Goal: Information Seeking & Learning: Find specific fact

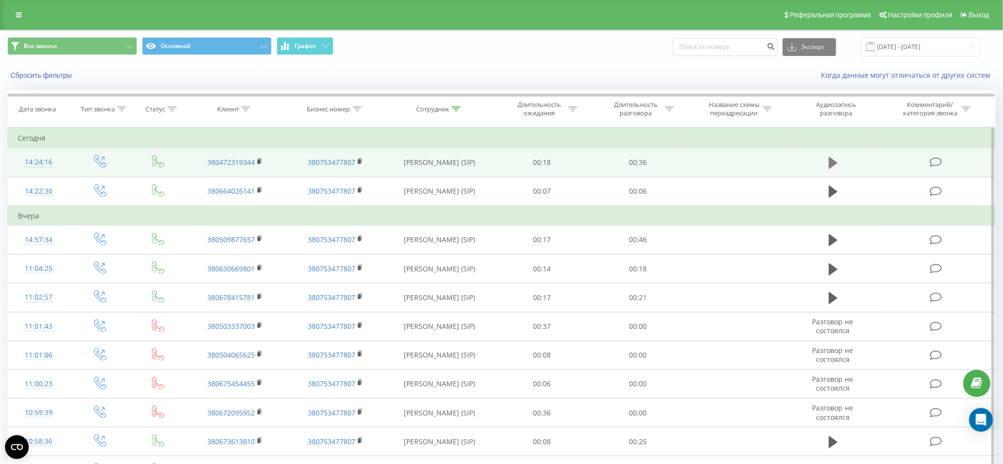
click at [836, 163] on icon at bounding box center [833, 163] width 9 height 12
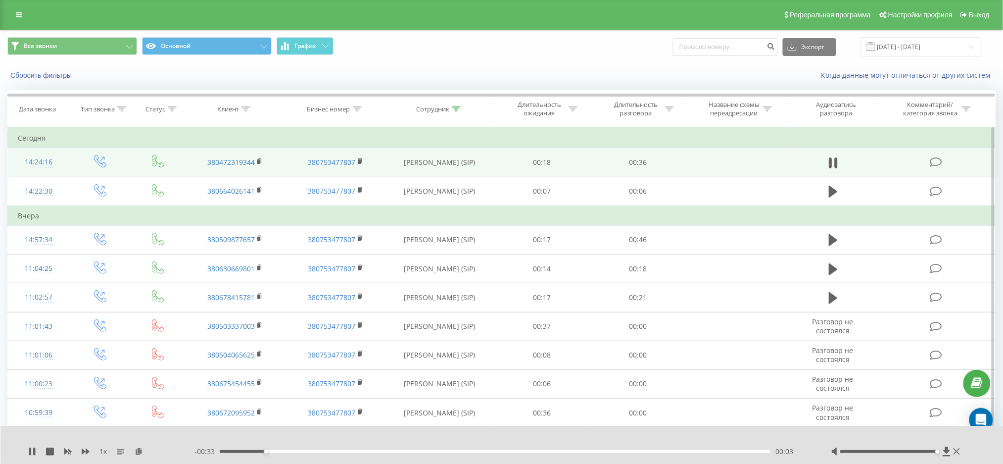
drag, startPoint x: 896, startPoint y: 451, endPoint x: 941, endPoint y: 449, distance: 45.1
click at [941, 449] on div at bounding box center [897, 452] width 131 height 10
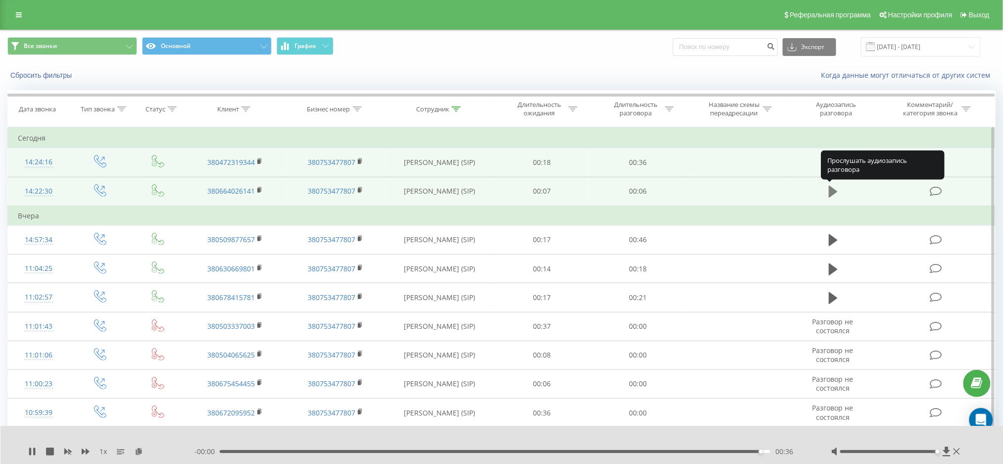
click at [834, 195] on icon at bounding box center [833, 192] width 9 height 12
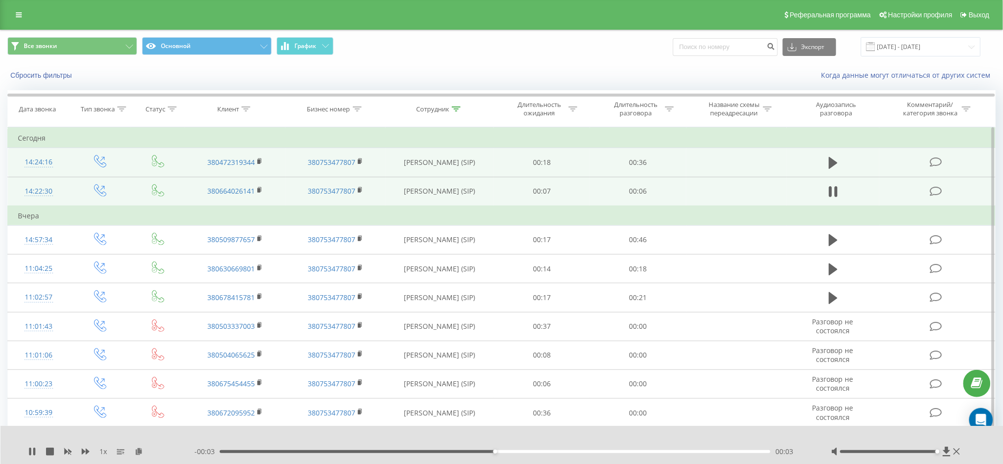
click at [834, 195] on icon at bounding box center [833, 192] width 9 height 14
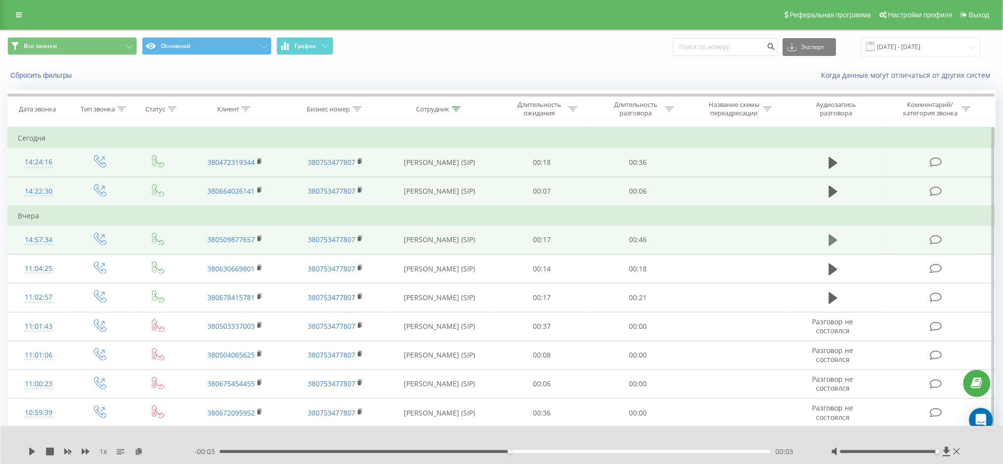
click at [836, 239] on icon at bounding box center [833, 240] width 9 height 12
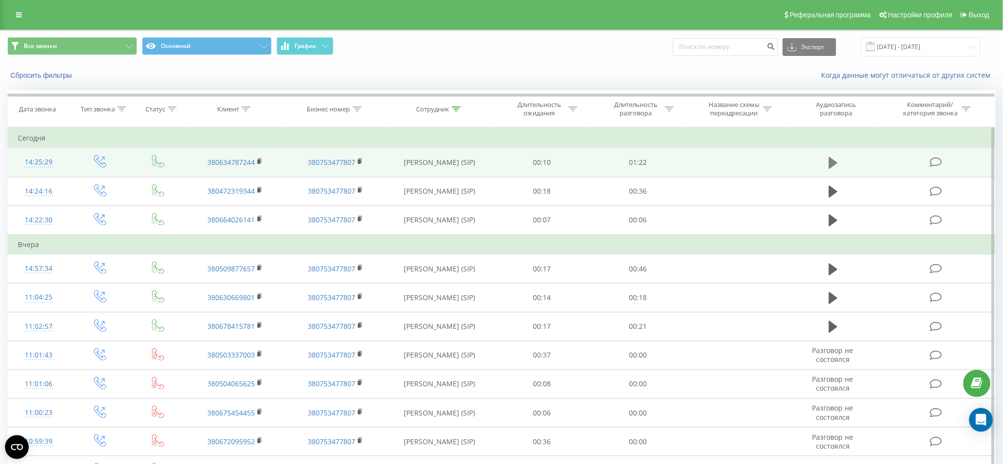
click at [831, 162] on icon at bounding box center [833, 163] width 9 height 12
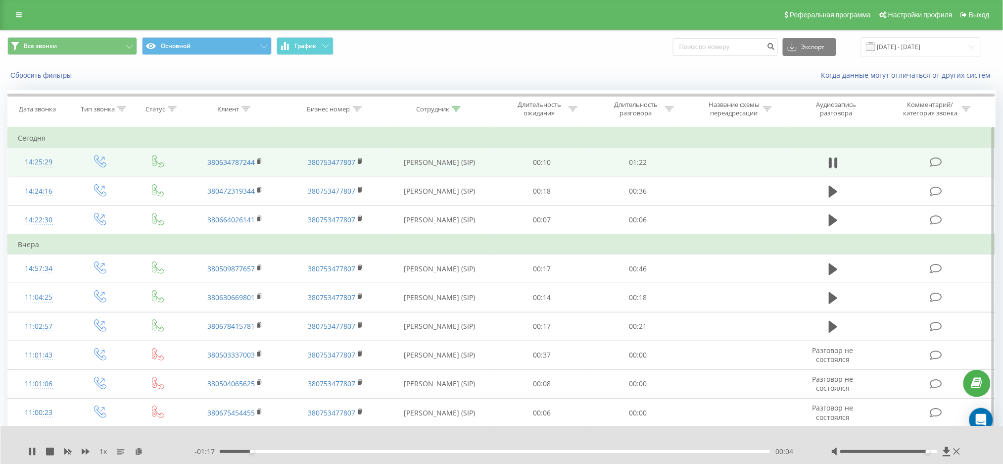
drag, startPoint x: 891, startPoint y: 452, endPoint x: 938, endPoint y: 454, distance: 47.1
click at [938, 454] on div at bounding box center [897, 452] width 131 height 10
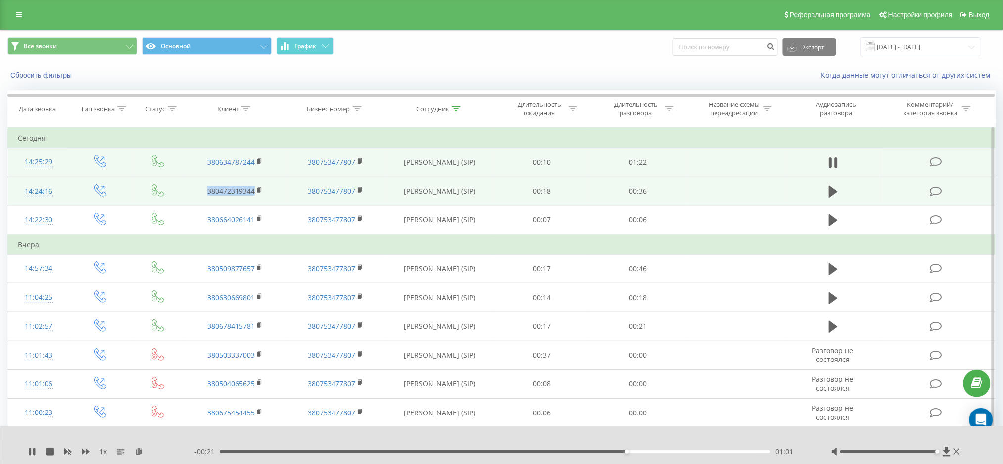
drag, startPoint x: 207, startPoint y: 190, endPoint x: 254, endPoint y: 192, distance: 47.1
click at [254, 192] on td "380472319344" at bounding box center [235, 191] width 100 height 29
copy link "380472319344"
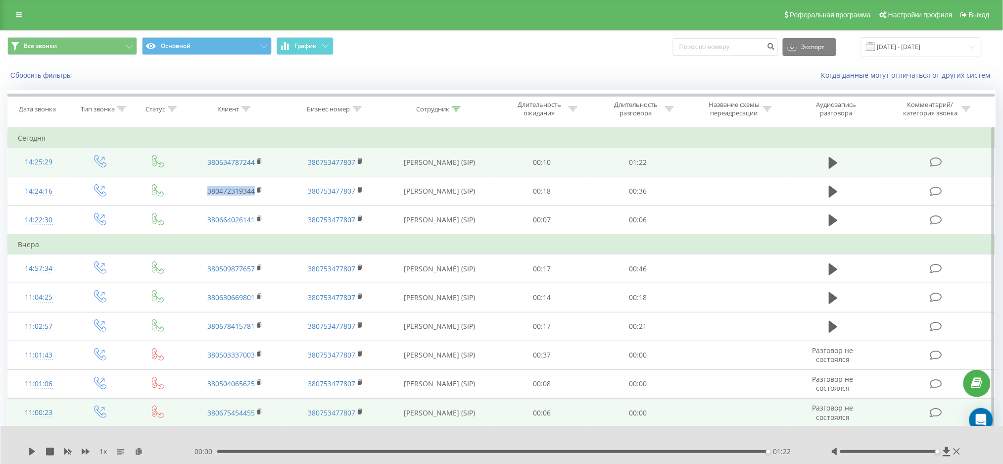
copy link "380472319344"
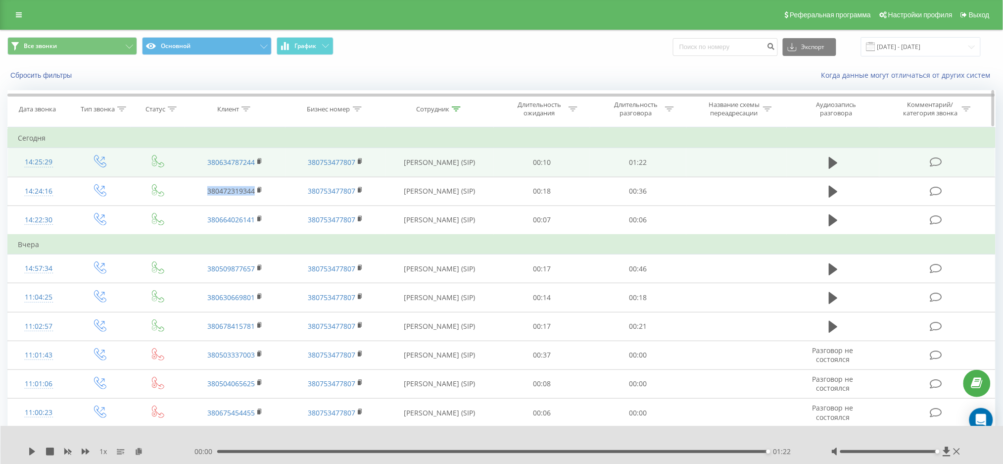
click at [458, 109] on icon at bounding box center [456, 108] width 9 height 5
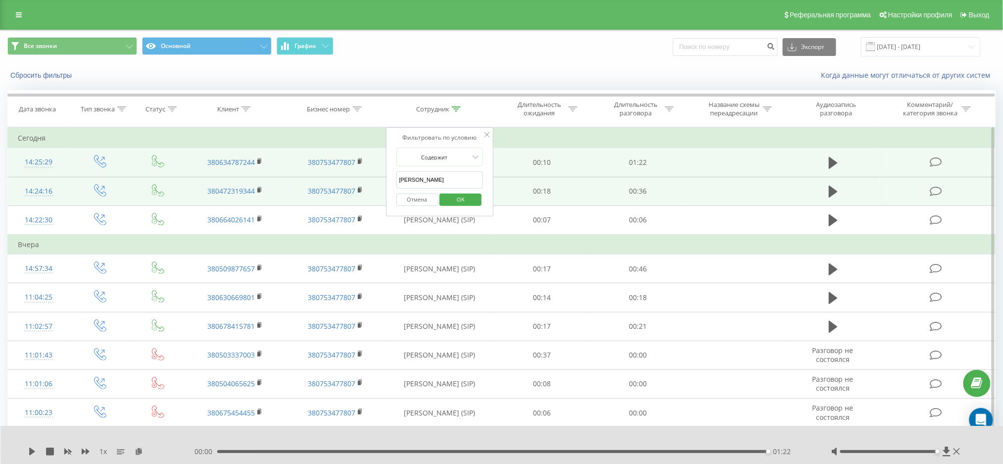
drag, startPoint x: 432, startPoint y: 181, endPoint x: 381, endPoint y: 182, distance: 51.0
type input "Н"
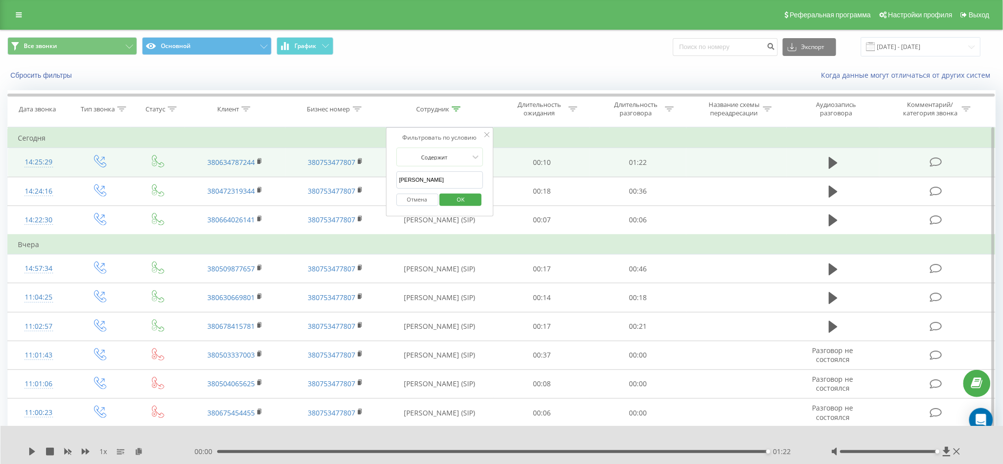
click at [454, 199] on span "OK" at bounding box center [461, 199] width 28 height 15
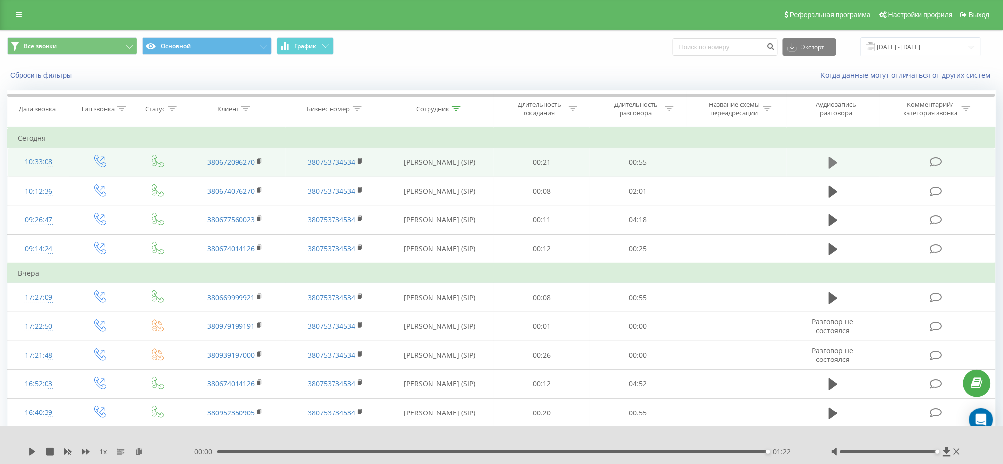
click at [836, 162] on icon at bounding box center [833, 163] width 9 height 12
click at [618, 67] on div "Сбросить фильтры Когда данные могут отличаться от других систем" at bounding box center [501, 75] width 1003 height 24
click at [33, 450] on icon at bounding box center [32, 452] width 8 height 8
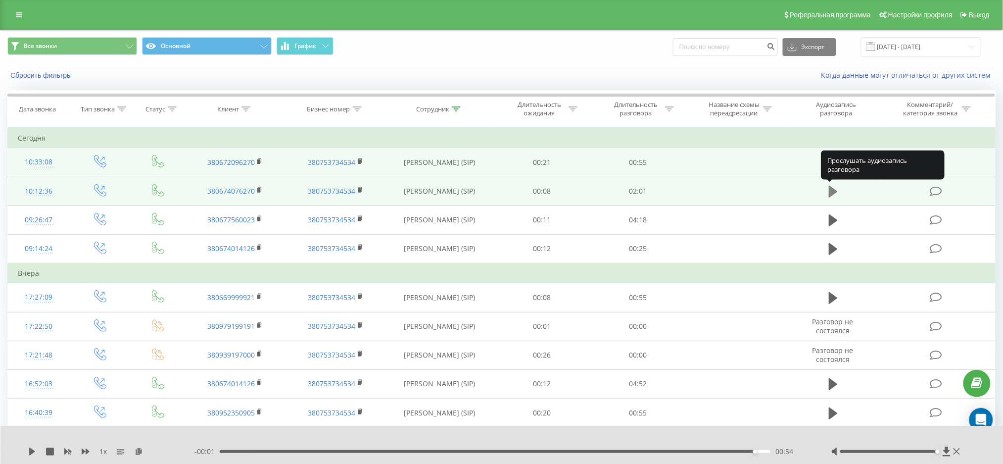
click at [832, 191] on icon at bounding box center [833, 192] width 9 height 12
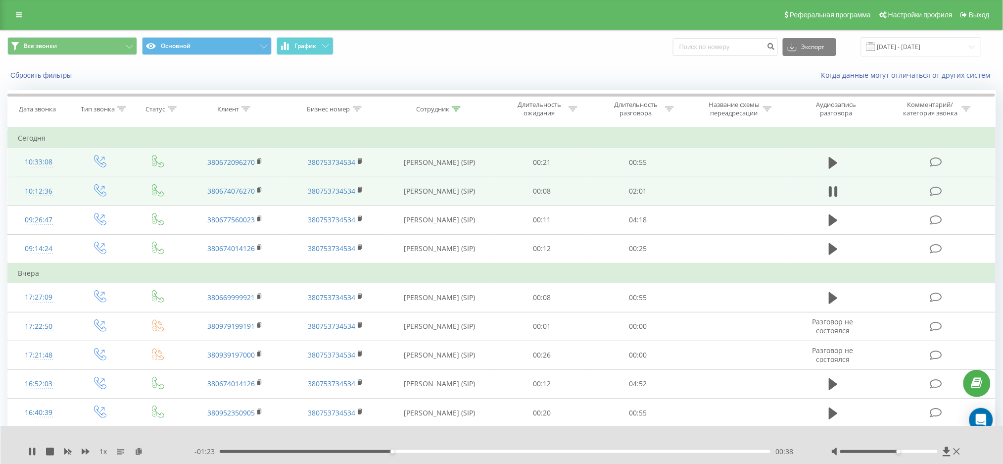
drag, startPoint x: 938, startPoint y: 452, endPoint x: 896, endPoint y: 451, distance: 42.6
click at [896, 451] on div at bounding box center [890, 451] width 98 height 3
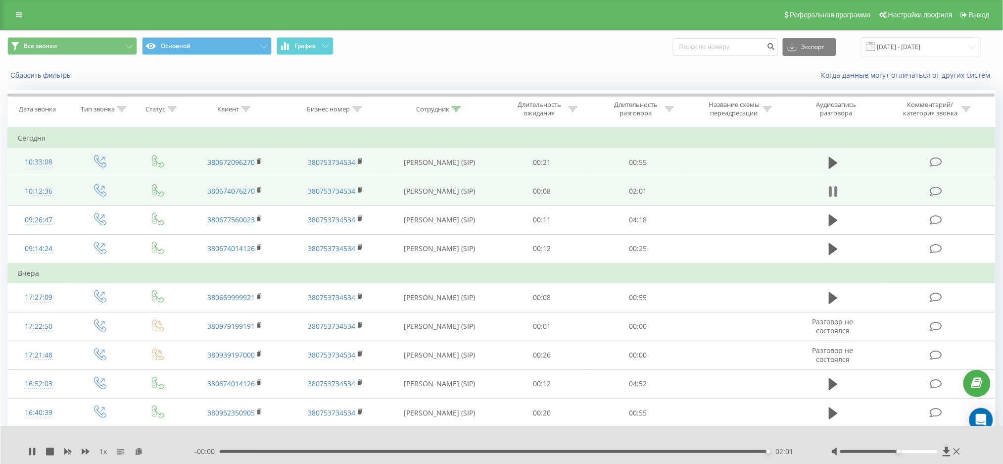
click at [836, 195] on icon at bounding box center [836, 191] width 3 height 11
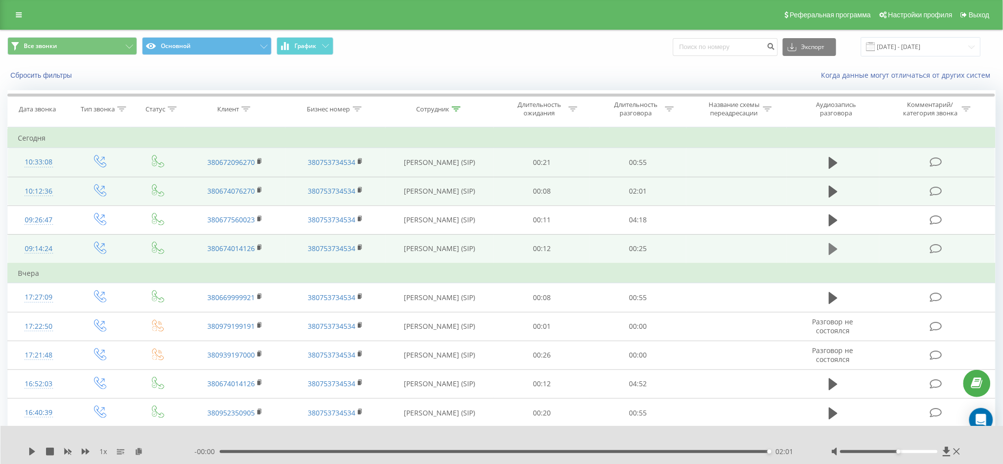
click at [835, 245] on icon at bounding box center [833, 249] width 9 height 14
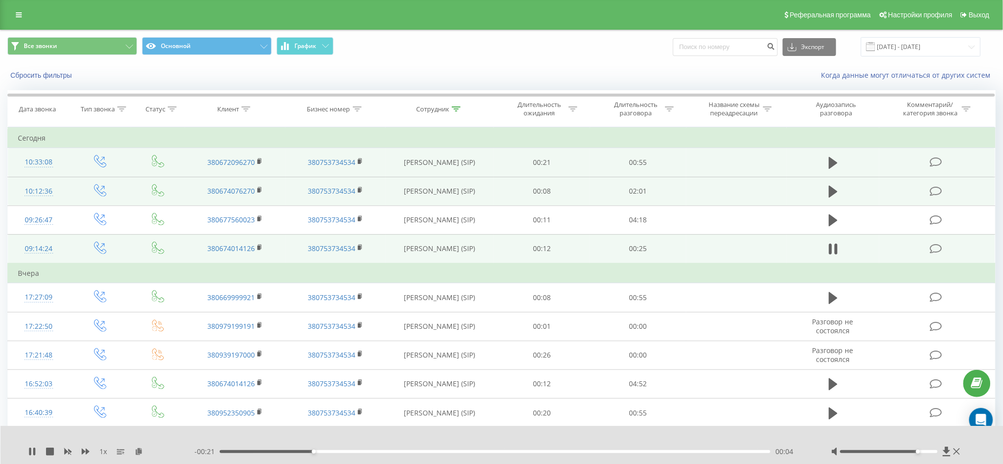
drag, startPoint x: 900, startPoint y: 451, endPoint x: 915, endPoint y: 451, distance: 14.9
click at [915, 451] on div at bounding box center [890, 451] width 98 height 3
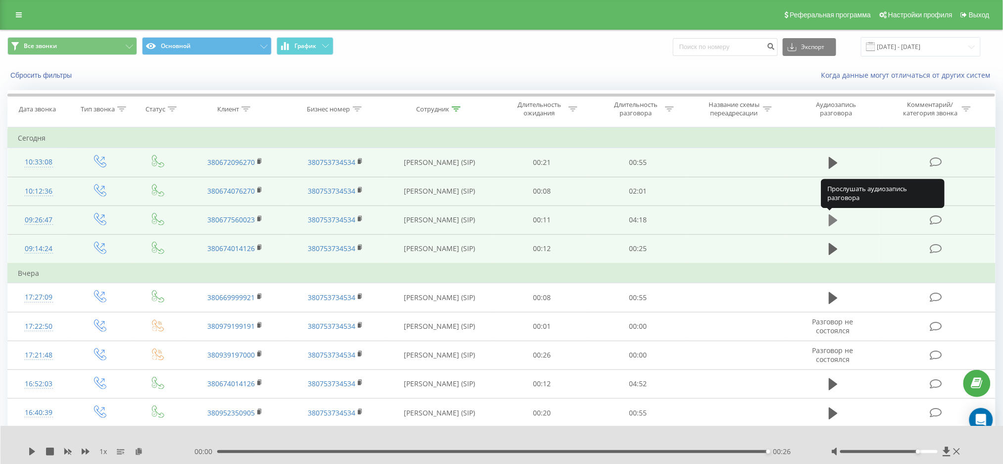
click at [833, 222] on icon at bounding box center [833, 220] width 9 height 12
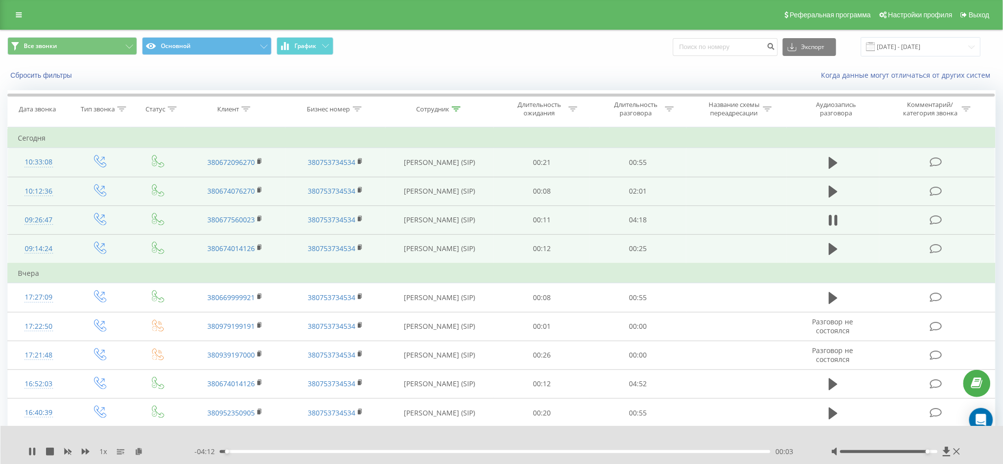
drag, startPoint x: 924, startPoint y: 450, endPoint x: 931, endPoint y: 450, distance: 6.9
click at [931, 450] on div at bounding box center [897, 452] width 131 height 10
drag, startPoint x: 930, startPoint y: 453, endPoint x: 941, endPoint y: 453, distance: 11.4
click at [941, 453] on div at bounding box center [897, 452] width 131 height 10
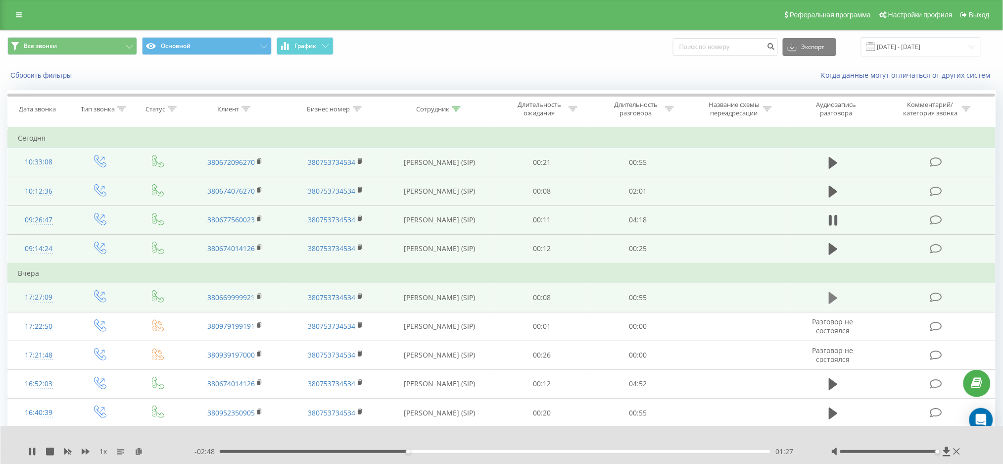
click at [835, 300] on icon at bounding box center [833, 298] width 9 height 12
click at [457, 110] on icon at bounding box center [456, 108] width 9 height 5
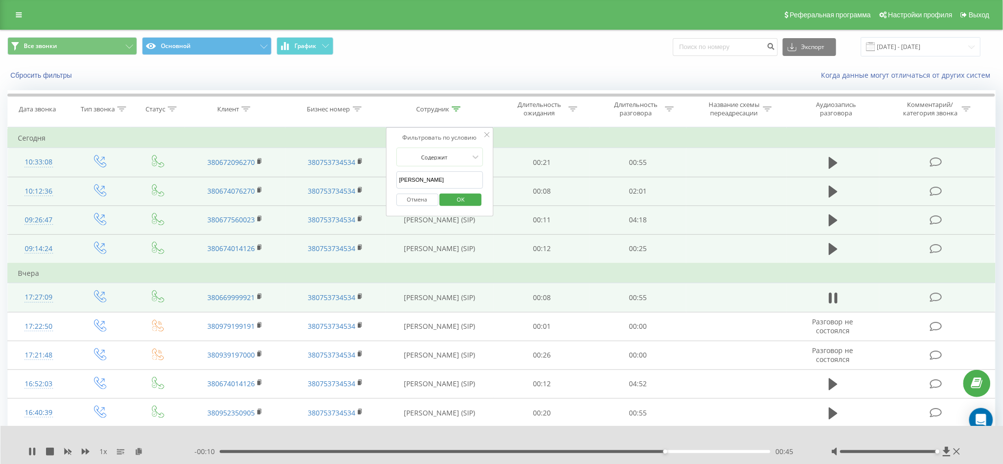
drag, startPoint x: 432, startPoint y: 179, endPoint x: 375, endPoint y: 179, distance: 57.4
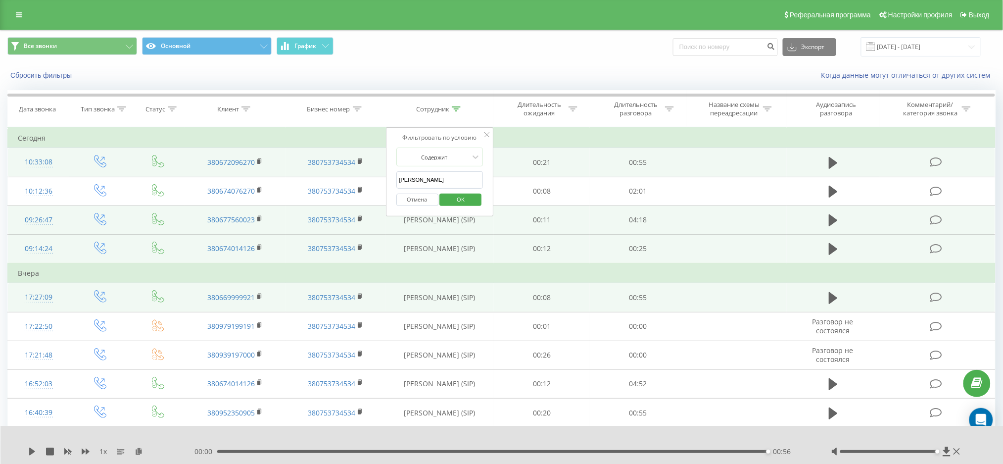
type input "АРТУР"
click at [461, 190] on div "Отмена OK" at bounding box center [440, 200] width 87 height 22
click at [458, 199] on span "OK" at bounding box center [461, 199] width 28 height 15
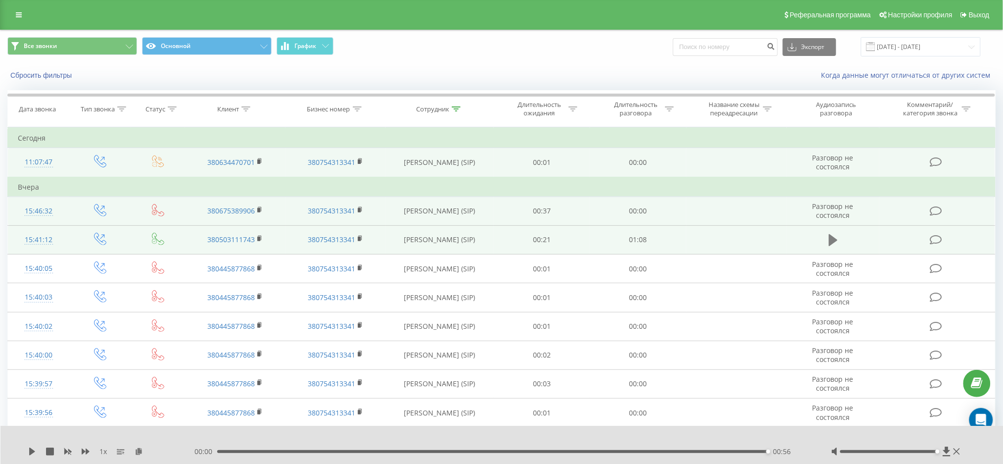
click at [838, 242] on icon at bounding box center [833, 240] width 9 height 14
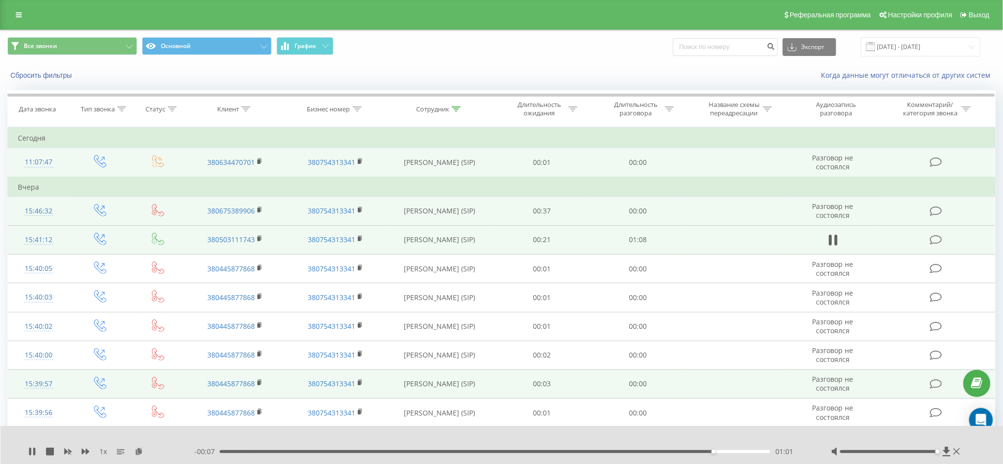
scroll to position [264, 0]
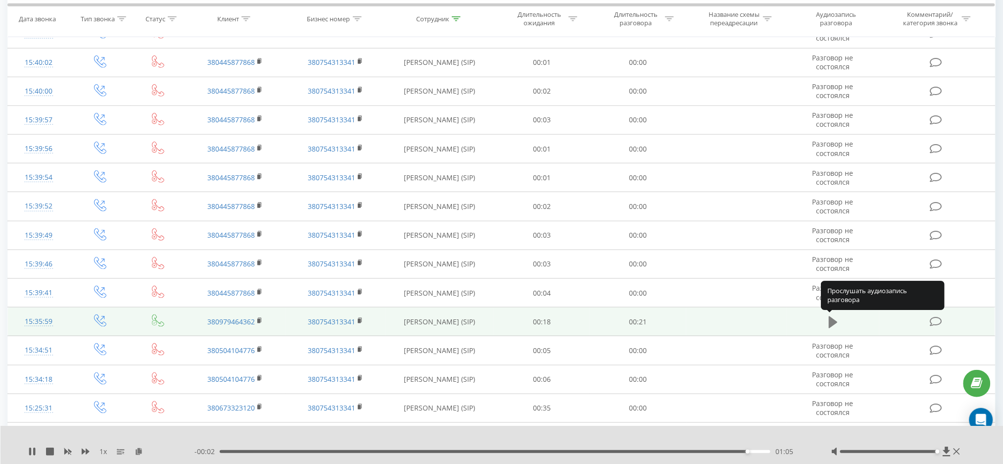
click at [833, 320] on icon at bounding box center [833, 322] width 9 height 12
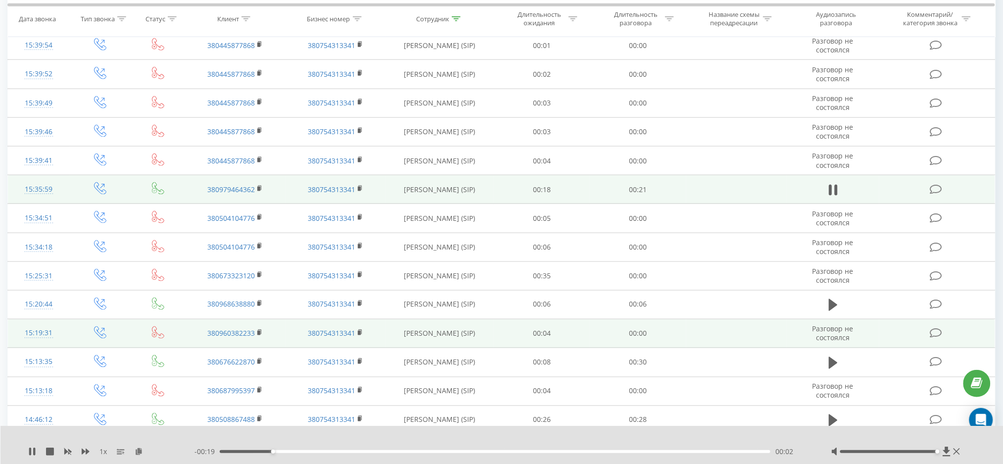
scroll to position [461, 0]
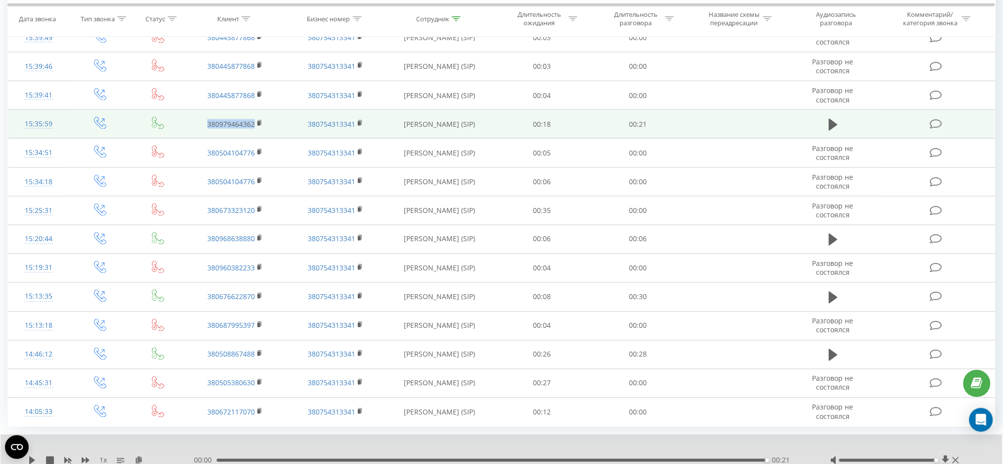
drag, startPoint x: 256, startPoint y: 124, endPoint x: 204, endPoint y: 137, distance: 53.4
click at [202, 127] on td "380979464362" at bounding box center [235, 124] width 100 height 29
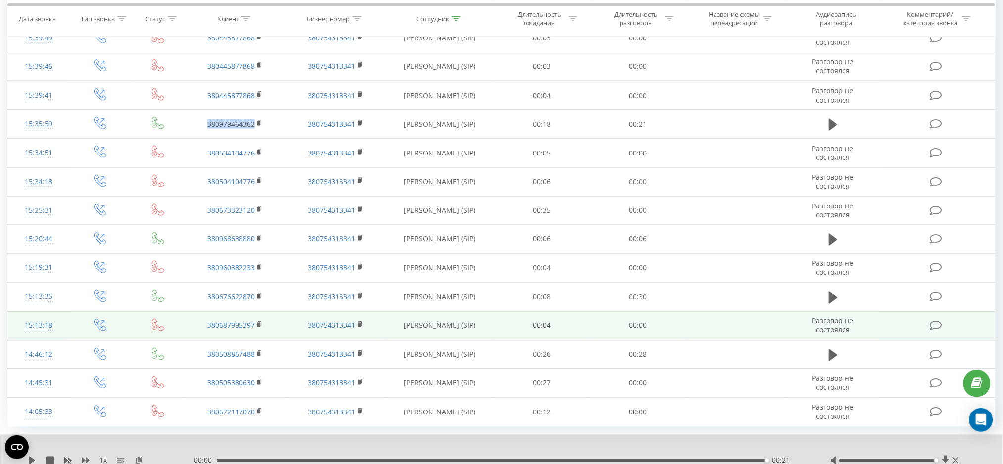
copy link "380979464362"
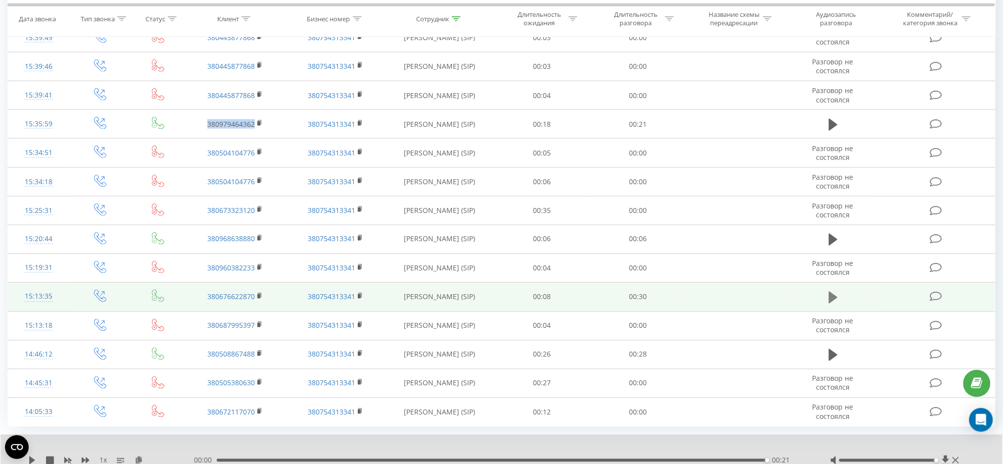
click at [835, 300] on icon at bounding box center [833, 298] width 9 height 12
